Goal: Check status: Check status

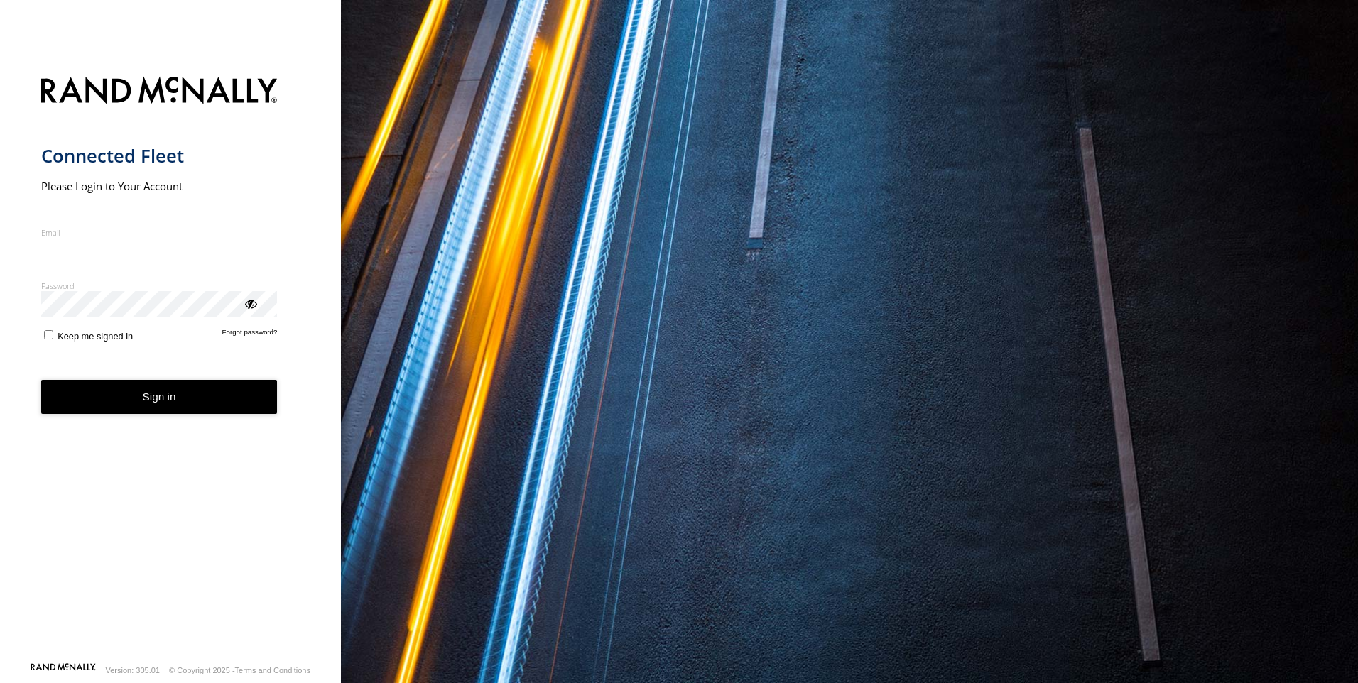
type input "**********"
click at [167, 399] on button "Sign in" at bounding box center [159, 397] width 236 height 35
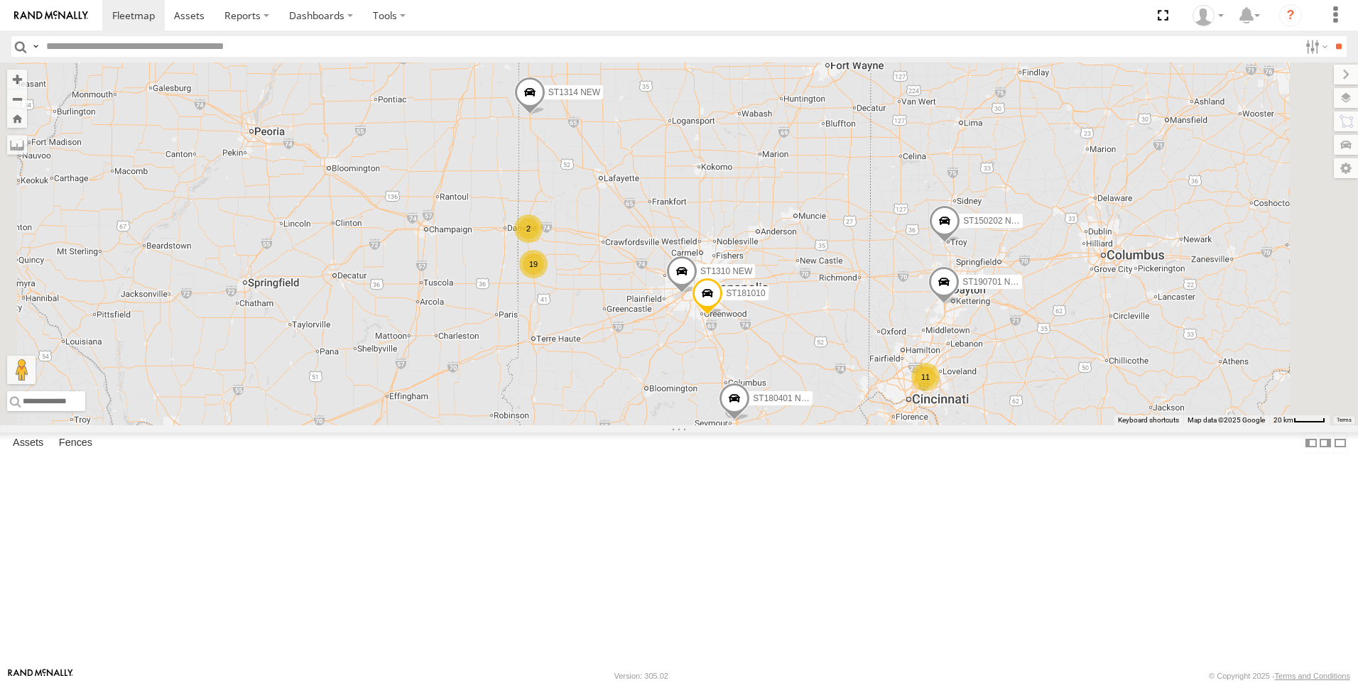
drag, startPoint x: 810, startPoint y: 447, endPoint x: 773, endPoint y: 522, distance: 83.5
click at [773, 425] on div "ST191007 ST1801 NEW ST1807 NEW ST1402 NEW ST1301 ST150202 NEW ST180401 NEW ST16…" at bounding box center [679, 243] width 1358 height 363
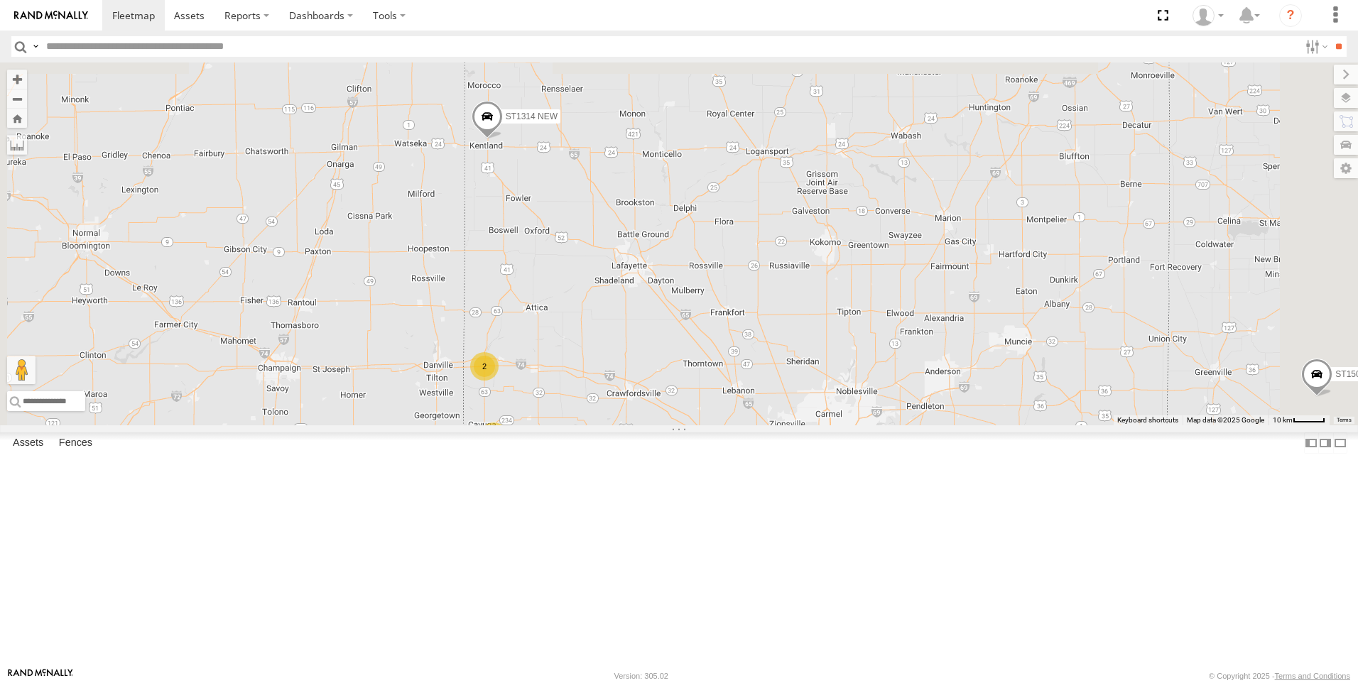
drag, startPoint x: 693, startPoint y: 347, endPoint x: 691, endPoint y: 361, distance: 13.7
click at [691, 361] on div "ST191007 ST1801 NEW ST1807 NEW ST1402 NEW ST1301 ST150202 NEW ST180401 NEW ST16…" at bounding box center [679, 243] width 1358 height 363
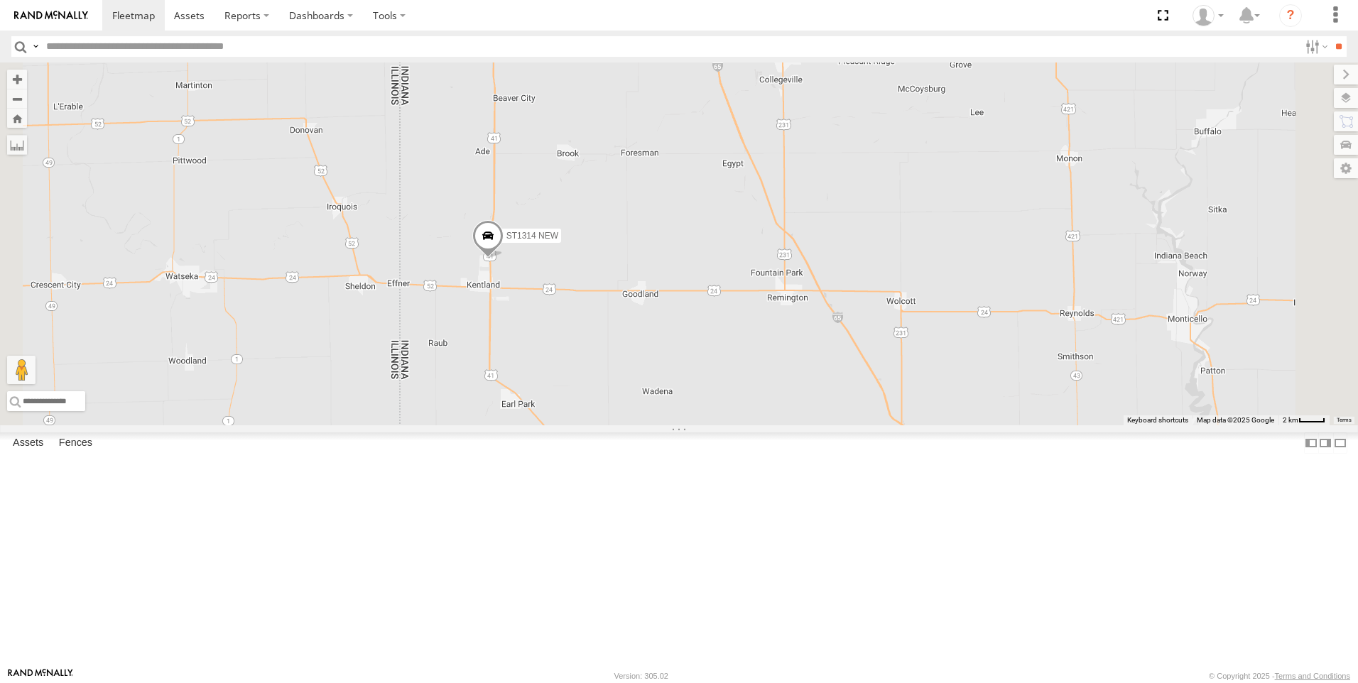
drag, startPoint x: 770, startPoint y: 285, endPoint x: 792, endPoint y: 360, distance: 78.4
click at [792, 360] on div "ST191007 ST1801 NEW ST1807 NEW ST1402 NEW ST1301 ST150202 NEW ST180401 NEW ST16…" at bounding box center [679, 243] width 1358 height 363
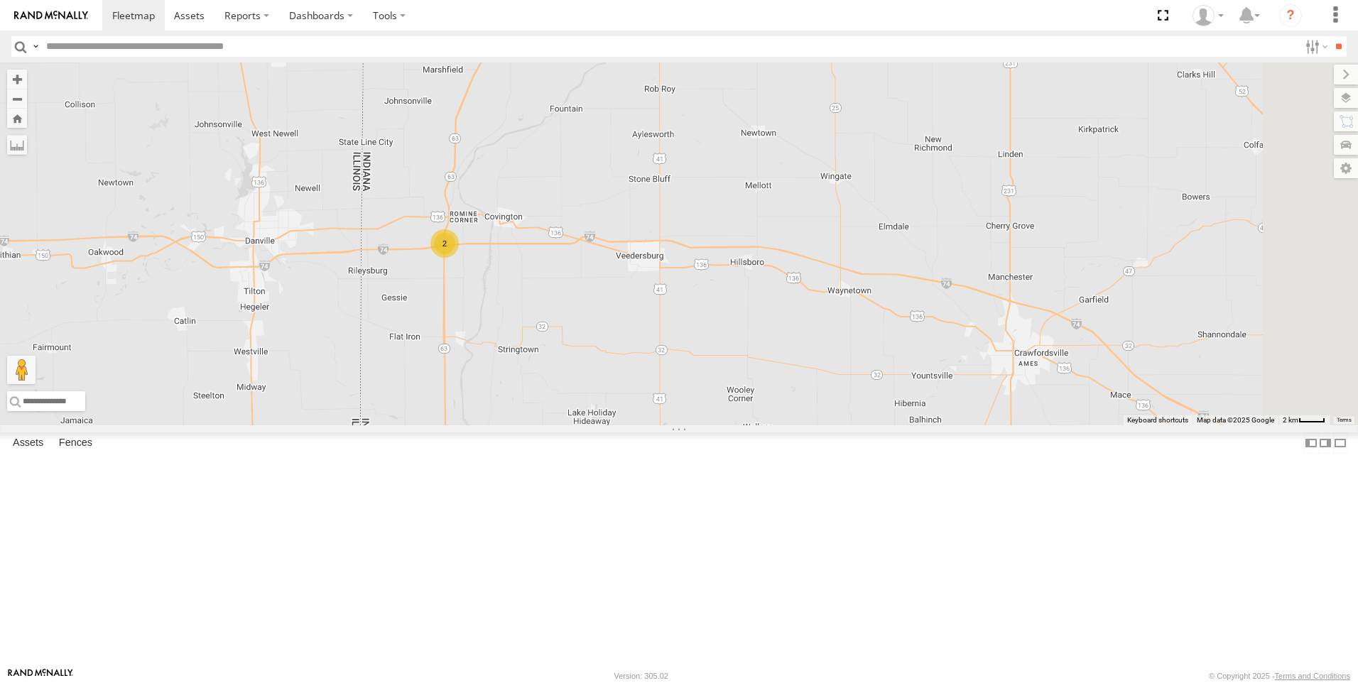
drag, startPoint x: 623, startPoint y: 597, endPoint x: 630, endPoint y: 332, distance: 264.3
click at [630, 332] on div "ST191007 ST1801 NEW ST1807 NEW ST1402 NEW ST1301 ST150202 NEW ST180401 NEW ST16…" at bounding box center [679, 243] width 1358 height 363
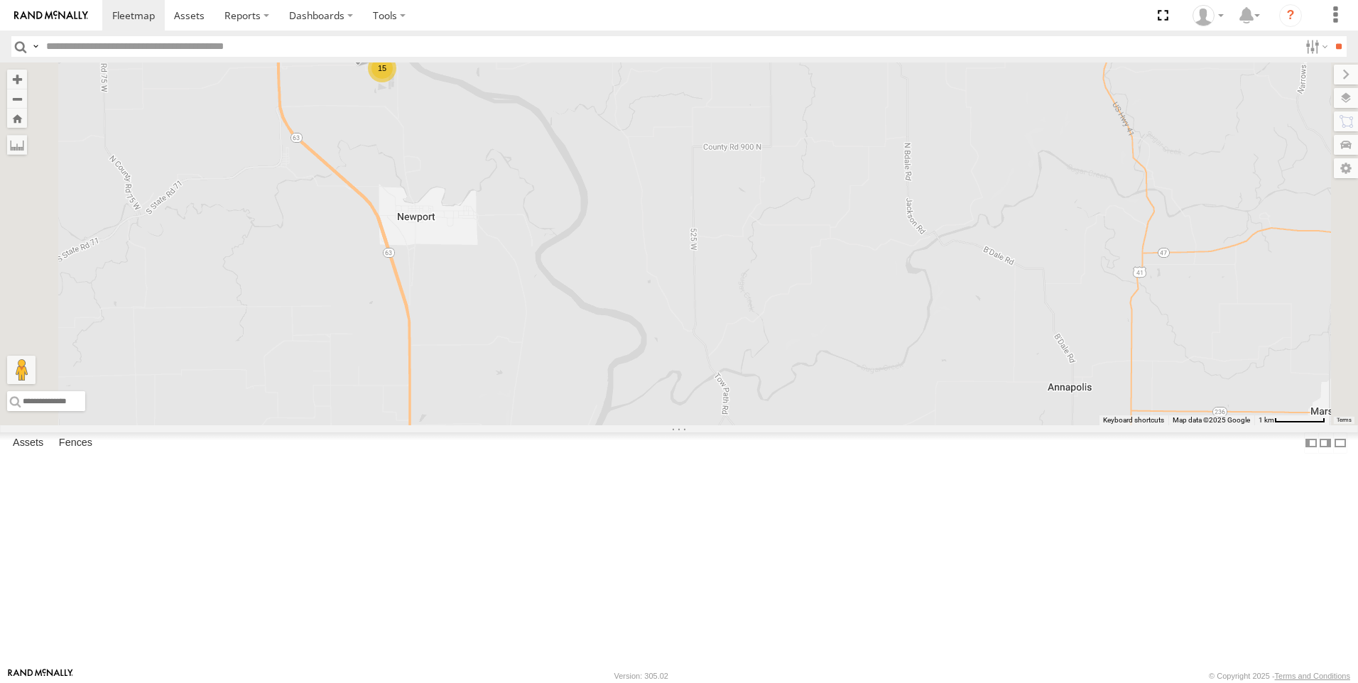
drag, startPoint x: 560, startPoint y: 570, endPoint x: 531, endPoint y: 295, distance: 277.1
click at [533, 291] on div "ST191007 ST1801 NEW ST1807 NEW ST1402 NEW ST1301 ST150202 NEW ST180401 NEW ST16…" at bounding box center [679, 243] width 1358 height 363
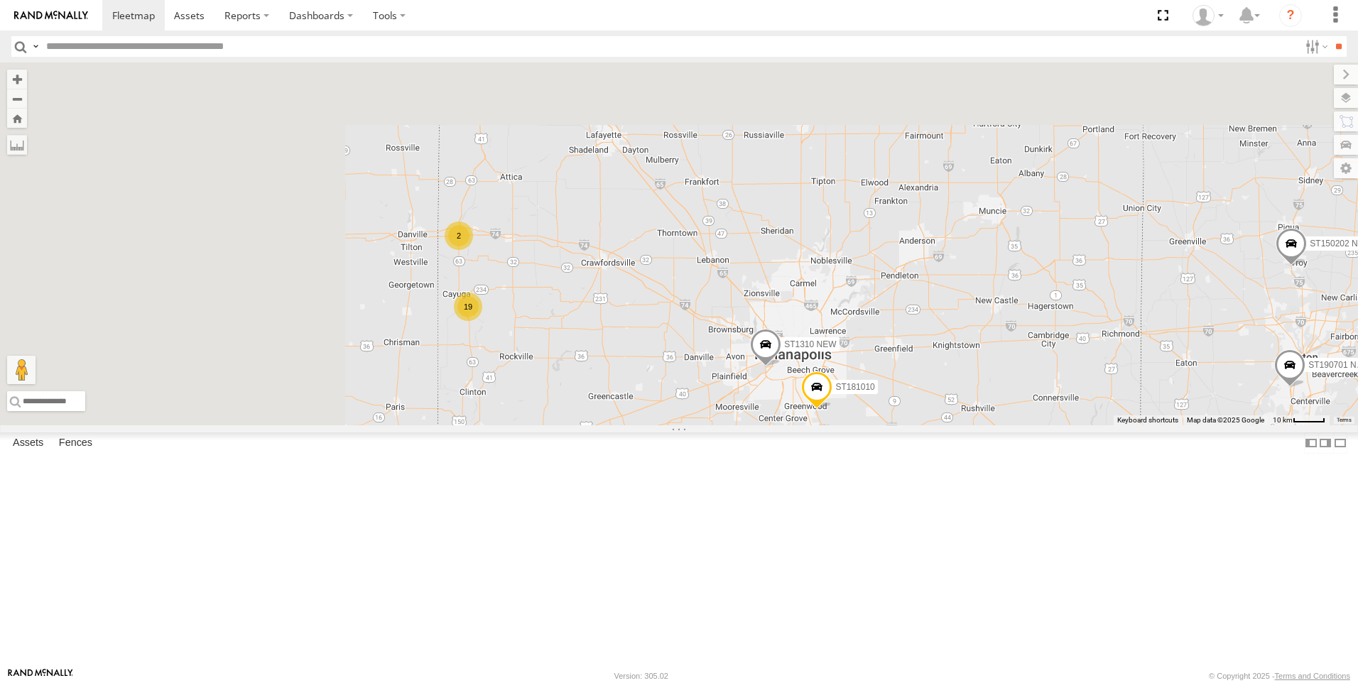
drag, startPoint x: 702, startPoint y: 435, endPoint x: 732, endPoint y: 512, distance: 82.3
click at [732, 425] on div "ST191007 ST1801 NEW ST1807 NEW ST1402 NEW ST1301 ST150202 NEW ST180401 NEW ST16…" at bounding box center [679, 243] width 1358 height 363
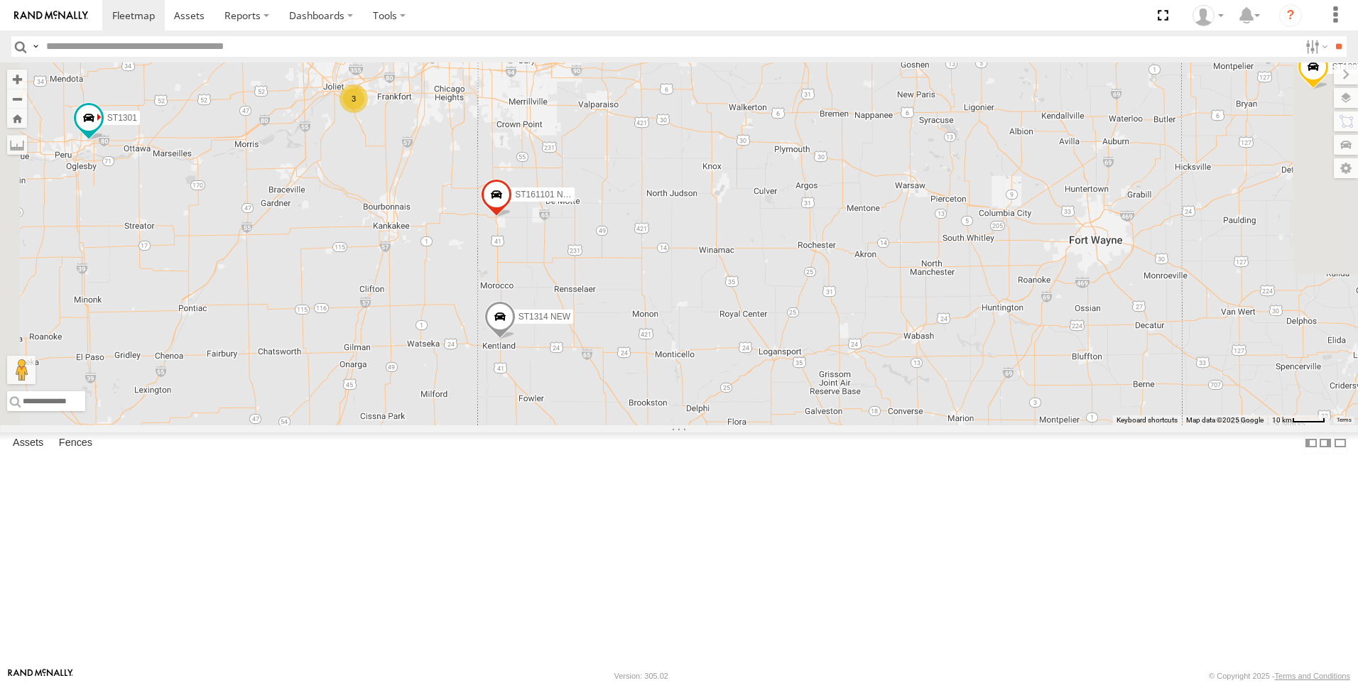
drag, startPoint x: 622, startPoint y: 332, endPoint x: 615, endPoint y: 354, distance: 23.8
click at [615, 354] on div "ST191007 ST1801 NEW ST1807 NEW ST1402 NEW ST1301 ST150202 NEW ST180401 NEW ST16…" at bounding box center [679, 243] width 1358 height 363
